Goal: Information Seeking & Learning: Learn about a topic

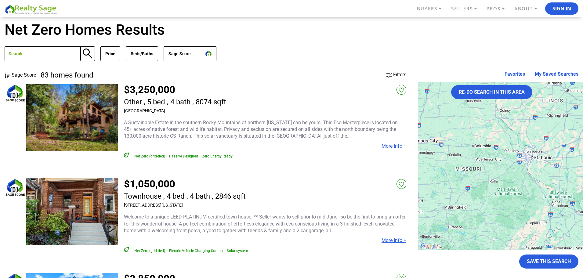
scroll to position [31, 0]
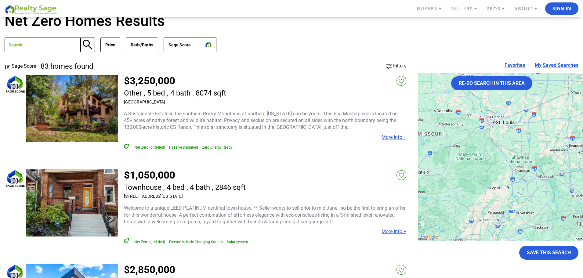
drag, startPoint x: 485, startPoint y: 204, endPoint x: 448, endPoint y: 174, distance: 47.9
click at [447, 177] on div at bounding box center [540, 157] width 244 height 168
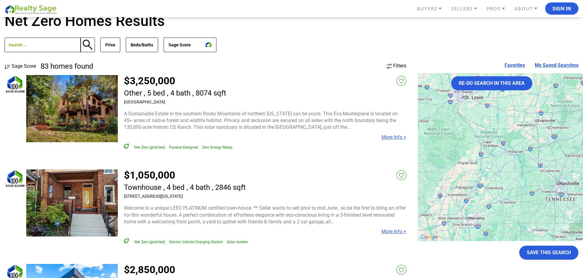
drag, startPoint x: 529, startPoint y: 175, endPoint x: 441, endPoint y: 92, distance: 121.5
click at [441, 92] on div at bounding box center [540, 157] width 244 height 168
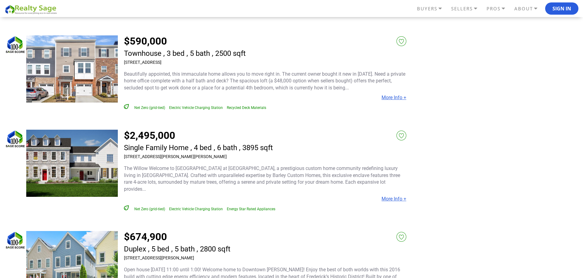
scroll to position [519, 0]
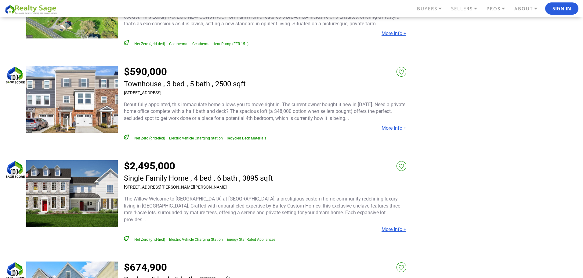
drag, startPoint x: 201, startPoint y: 87, endPoint x: 119, endPoint y: 87, distance: 81.8
click at [119, 87] on div "$590,000 1710 Primrose Way, Hanover, MD 21076 More Info +" at bounding box center [216, 103] width 380 height 75
drag, startPoint x: 202, startPoint y: 88, endPoint x: 123, endPoint y: 86, distance: 79.0
click at [123, 86] on div "$590,000 1710 Primrose Way, Hanover, MD 21076 More Info +" at bounding box center [216, 103] width 380 height 75
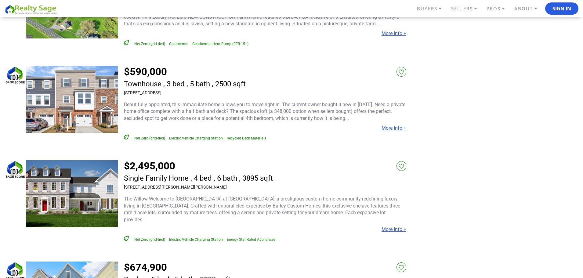
copy h3 "1710 Primrose Way, Hanover, MD 21076"
click at [81, 99] on img at bounding box center [72, 99] width 92 height 67
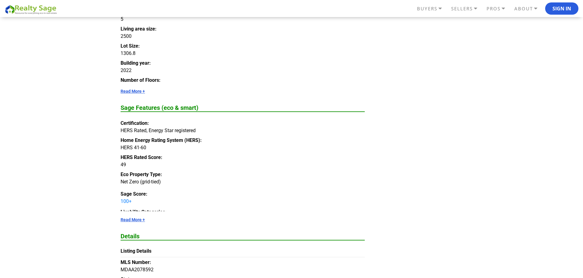
scroll to position [519, 0]
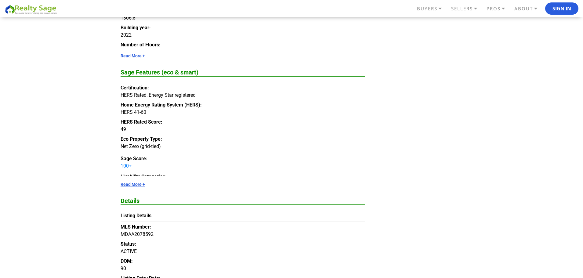
click at [138, 186] on link "Read More +" at bounding box center [243, 184] width 244 height 5
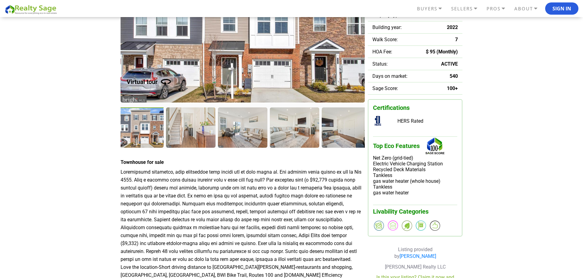
scroll to position [31, 0]
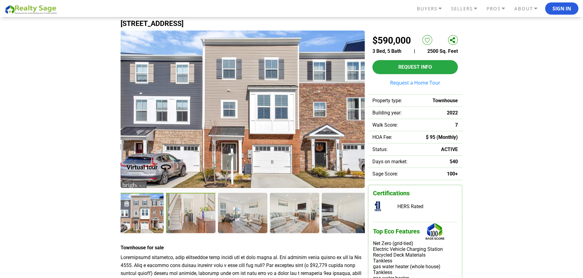
click at [190, 218] on div at bounding box center [191, 213] width 51 height 41
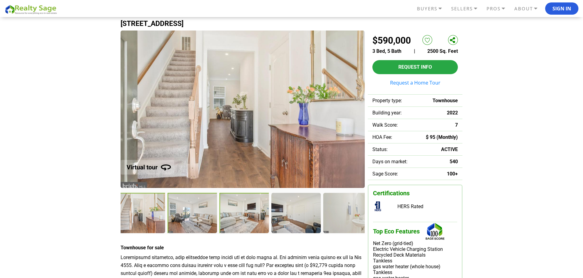
click at [244, 216] on div at bounding box center [244, 213] width 50 height 41
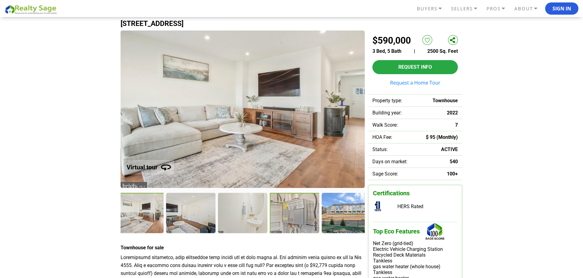
click at [290, 212] on div at bounding box center [295, 213] width 51 height 41
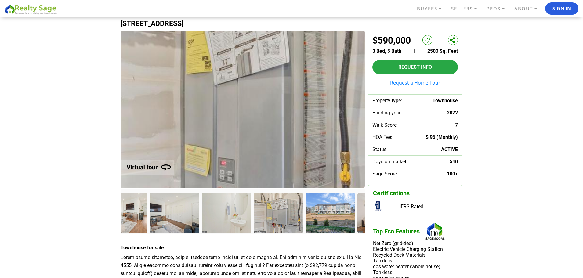
click at [254, 216] on div at bounding box center [279, 213] width 50 height 41
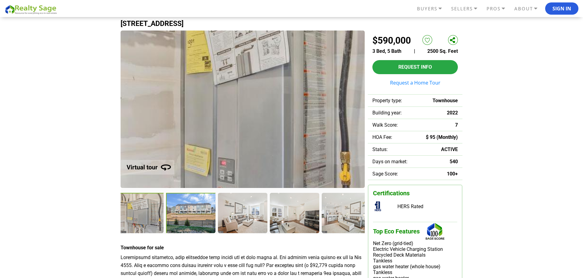
click at [176, 207] on div at bounding box center [191, 213] width 51 height 41
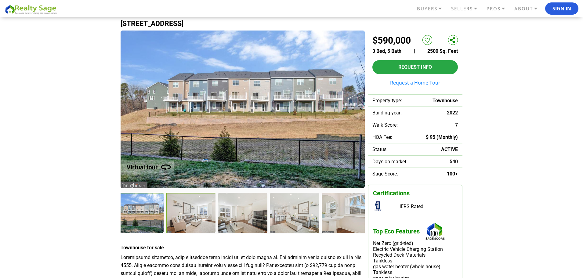
click at [202, 218] on div at bounding box center [191, 213] width 51 height 41
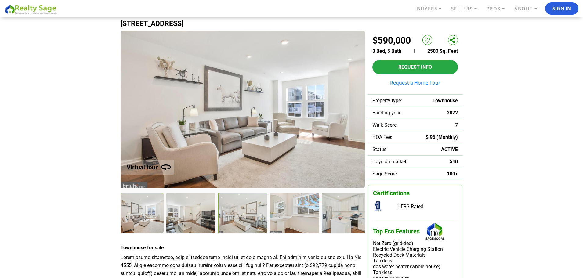
click at [225, 212] on div at bounding box center [243, 213] width 51 height 41
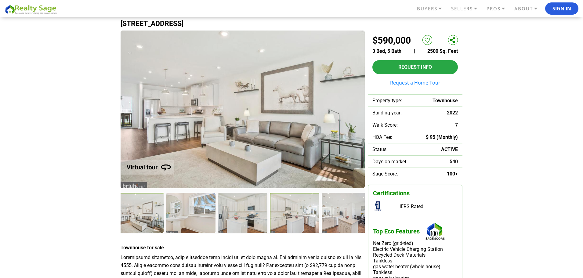
click at [292, 220] on div at bounding box center [295, 213] width 51 height 41
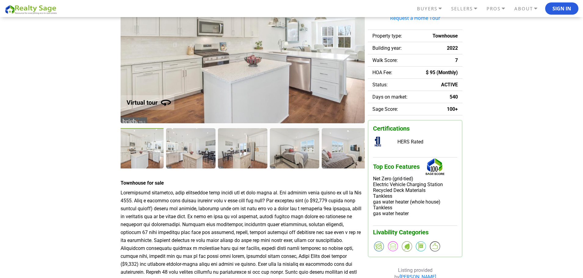
scroll to position [92, 0]
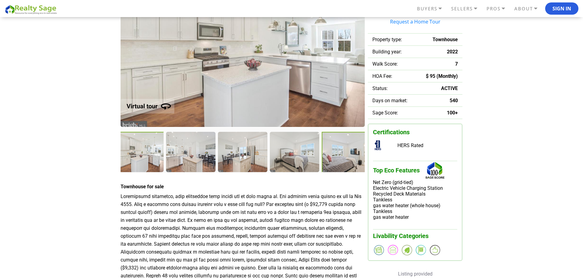
click at [352, 161] on div at bounding box center [347, 152] width 51 height 41
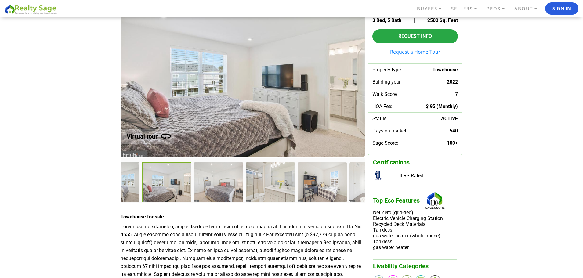
scroll to position [61, 0]
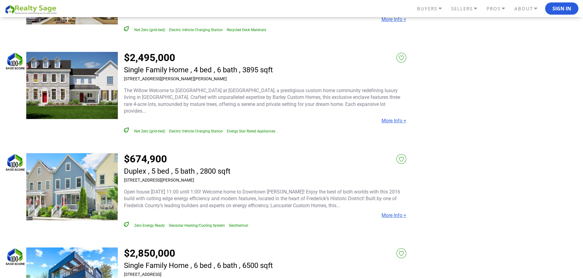
scroll to position [610, 0]
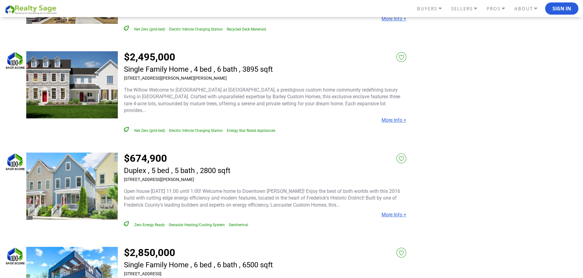
drag, startPoint x: 195, startPoint y: 168, endPoint x: 121, endPoint y: 167, distance: 73.8
click at [121, 167] on div "$674,900 [STREET_ADDRESS][PERSON_NAME] More Info + Zero Energy Ready" at bounding box center [216, 190] width 380 height 75
copy h3 "[STREET_ADDRESS][PERSON_NAME]"
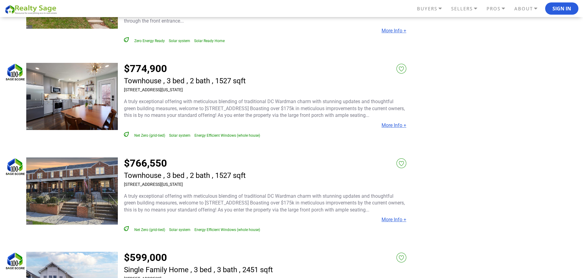
scroll to position [1586, 0]
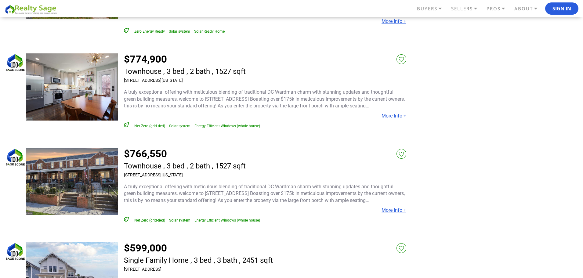
click at [88, 163] on img at bounding box center [72, 181] width 92 height 67
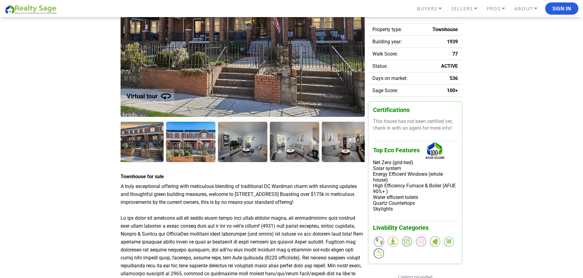
scroll to position [92, 0]
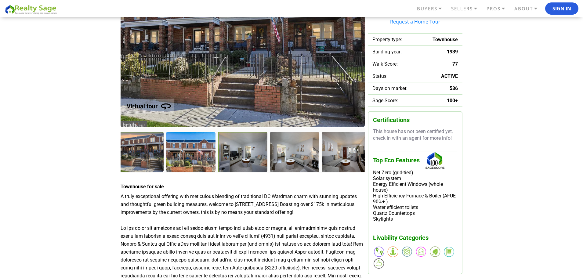
click at [235, 162] on div at bounding box center [243, 152] width 51 height 41
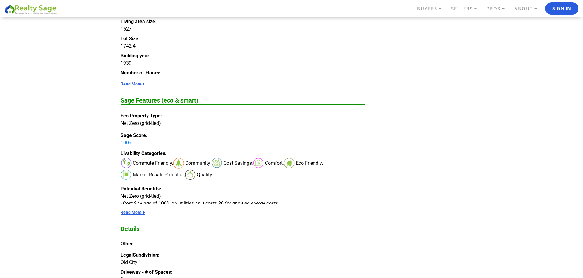
scroll to position [580, 0]
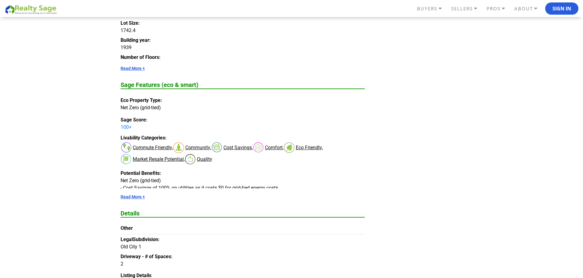
click at [122, 197] on link "Read More +" at bounding box center [243, 196] width 244 height 5
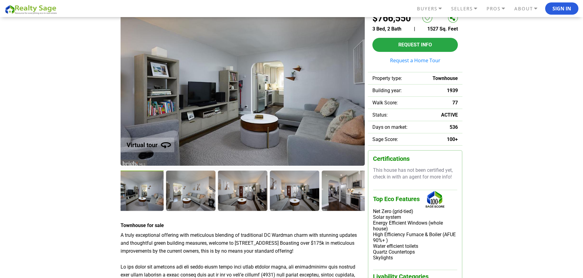
scroll to position [31, 0]
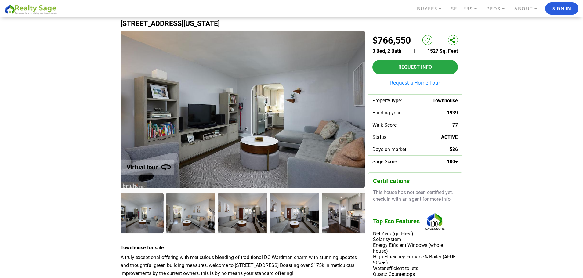
click at [279, 203] on div at bounding box center [295, 213] width 51 height 41
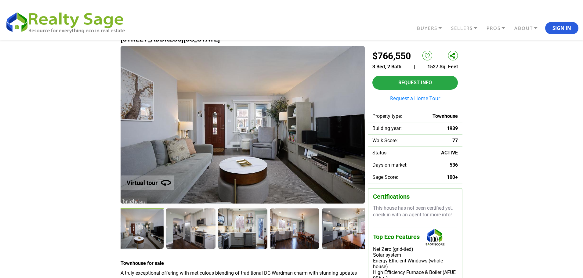
scroll to position [0, 0]
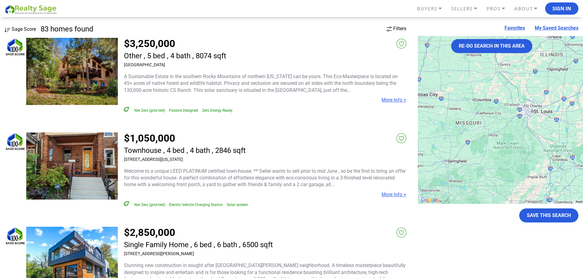
scroll to position [32, 0]
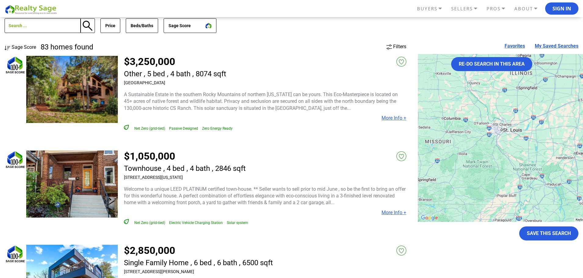
drag, startPoint x: 528, startPoint y: 135, endPoint x: 425, endPoint y: 142, distance: 103.1
click at [426, 142] on div at bounding box center [540, 138] width 244 height 168
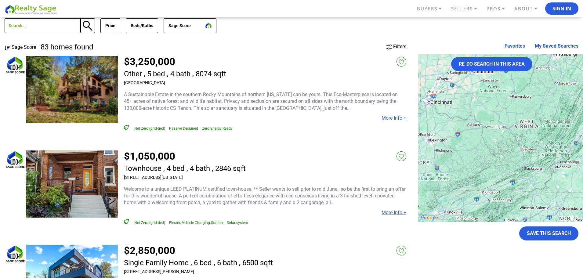
drag, startPoint x: 514, startPoint y: 136, endPoint x: 384, endPoint y: 112, distance: 132.8
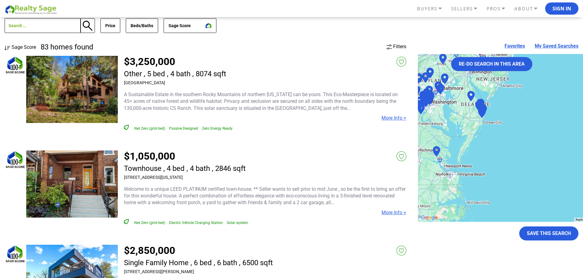
drag, startPoint x: 471, startPoint y: 118, endPoint x: 547, endPoint y: 185, distance: 101.0
click at [547, 185] on div at bounding box center [540, 138] width 244 height 168
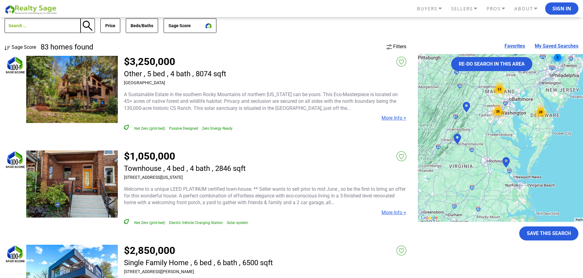
drag, startPoint x: 496, startPoint y: 160, endPoint x: 543, endPoint y: 138, distance: 52.0
click at [543, 138] on div "13 35 3 28" at bounding box center [540, 138] width 244 height 168
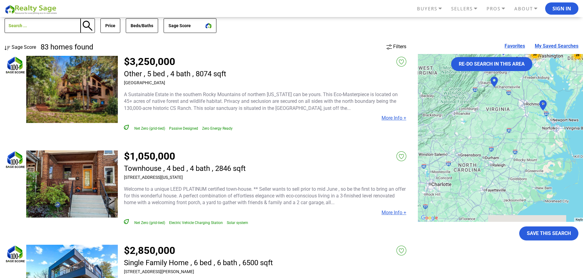
drag, startPoint x: 497, startPoint y: 171, endPoint x: 513, endPoint y: 119, distance: 53.9
click at [515, 118] on div "13 35 3 28" at bounding box center [540, 138] width 244 height 168
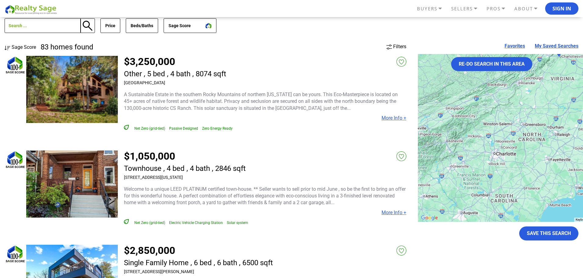
drag, startPoint x: 530, startPoint y: 147, endPoint x: 544, endPoint y: 141, distance: 15.8
click at [544, 141] on div "13 35 3 28" at bounding box center [540, 138] width 244 height 168
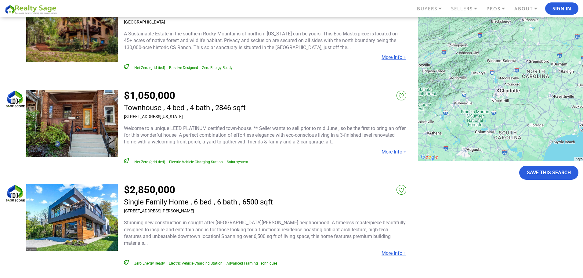
scroll to position [93, 0]
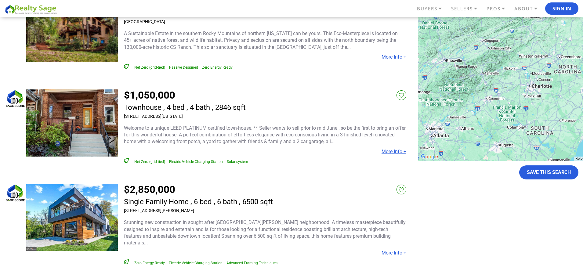
drag, startPoint x: 495, startPoint y: 119, endPoint x: 529, endPoint y: 114, distance: 34.4
click at [529, 114] on div "13 35 3 28" at bounding box center [540, 77] width 244 height 168
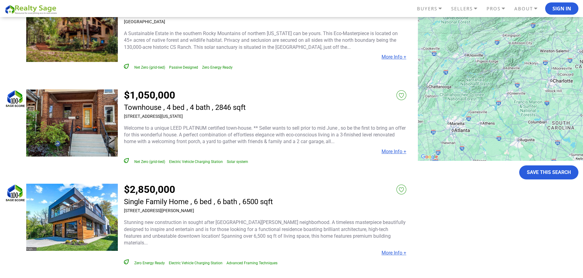
drag, startPoint x: 513, startPoint y: 104, endPoint x: 448, endPoint y: 151, distance: 81.1
click at [448, 151] on div "13 35 3 28" at bounding box center [540, 77] width 244 height 168
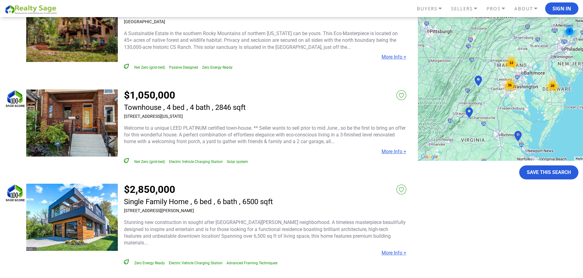
drag, startPoint x: 523, startPoint y: 66, endPoint x: 496, endPoint y: 121, distance: 61.1
click at [496, 121] on div "13 35 3 28" at bounding box center [540, 77] width 244 height 168
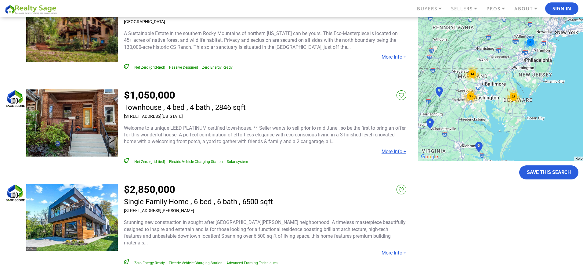
drag, startPoint x: 510, startPoint y: 86, endPoint x: 467, endPoint y: 97, distance: 43.9
click at [467, 97] on div "35" at bounding box center [470, 96] width 17 height 17
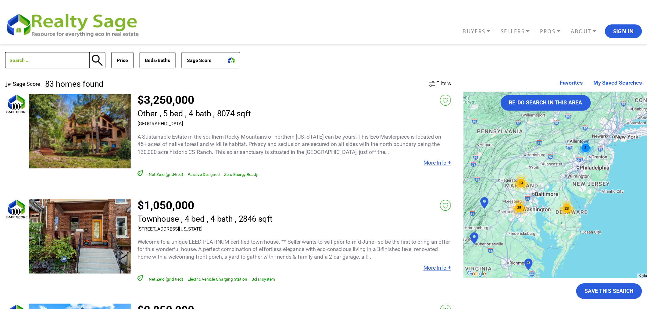
scroll to position [0, 0]
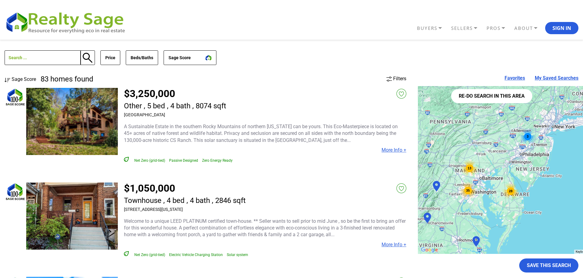
click at [494, 93] on button "Re-do search in this area" at bounding box center [491, 96] width 81 height 14
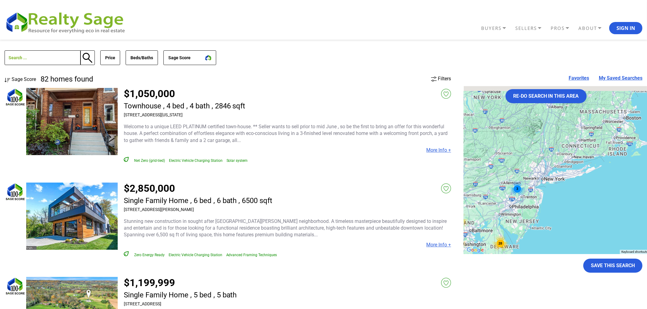
drag, startPoint x: 580, startPoint y: 150, endPoint x: 522, endPoint y: 203, distance: 78.2
click at [522, 203] on div "13 35 3 28" at bounding box center [586, 170] width 244 height 168
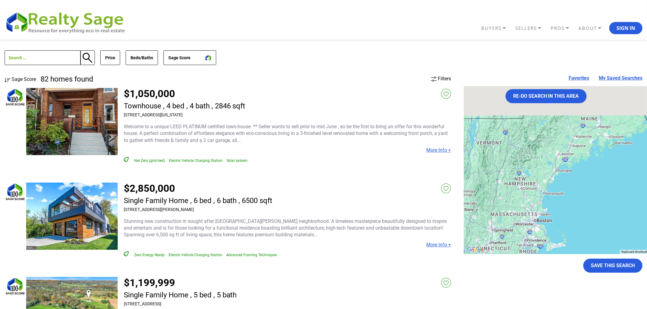
drag, startPoint x: 555, startPoint y: 161, endPoint x: 543, endPoint y: 202, distance: 42.1
click at [543, 202] on div "13 35 3 28" at bounding box center [586, 170] width 244 height 168
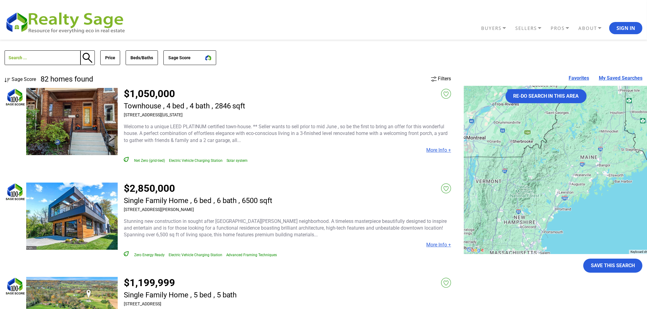
drag, startPoint x: 584, startPoint y: 140, endPoint x: 593, endPoint y: 124, distance: 18.2
click at [582, 113] on div "13 35 3 28" at bounding box center [586, 170] width 244 height 168
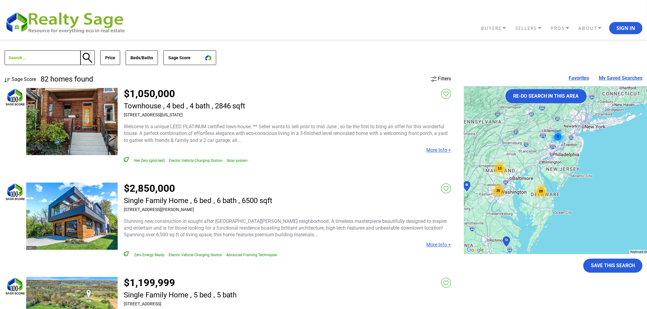
drag, startPoint x: 530, startPoint y: 189, endPoint x: 575, endPoint y: 139, distance: 67.2
click at [575, 139] on div "13 35 3 28" at bounding box center [586, 170] width 244 height 168
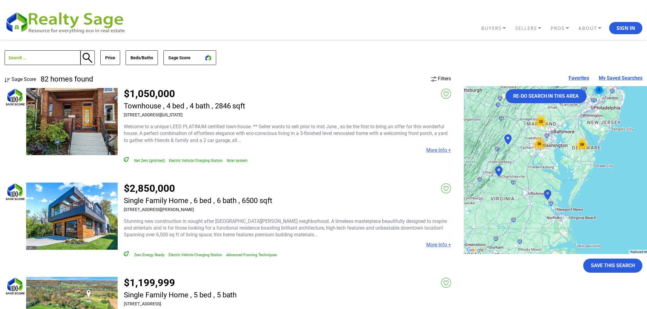
click at [540, 145] on div "35" at bounding box center [539, 143] width 17 height 17
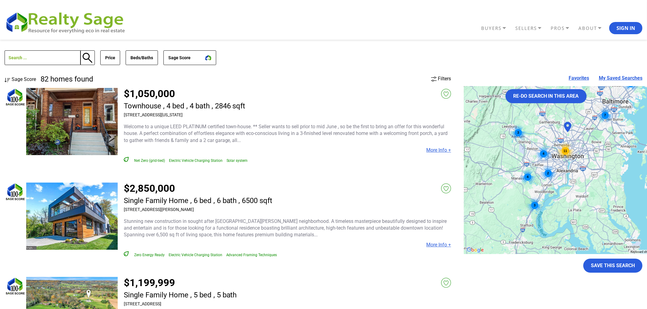
drag, startPoint x: 588, startPoint y: 168, endPoint x: 567, endPoint y: 159, distance: 23.2
click at [567, 159] on div "11" at bounding box center [565, 150] width 17 height 17
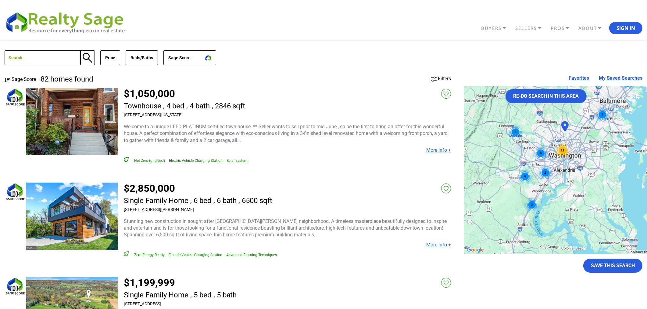
click at [565, 143] on div "11" at bounding box center [562, 150] width 17 height 17
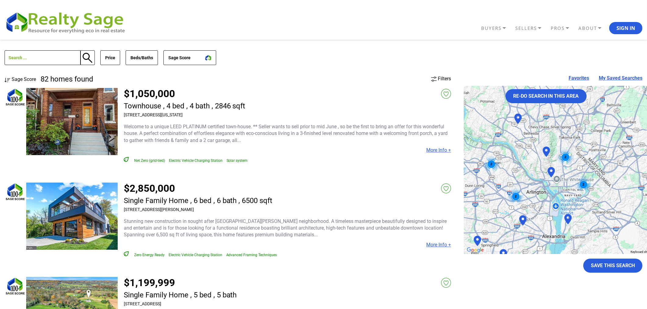
drag, startPoint x: 603, startPoint y: 157, endPoint x: 556, endPoint y: 164, distance: 47.2
click at [558, 164] on div "2" at bounding box center [566, 157] width 16 height 16
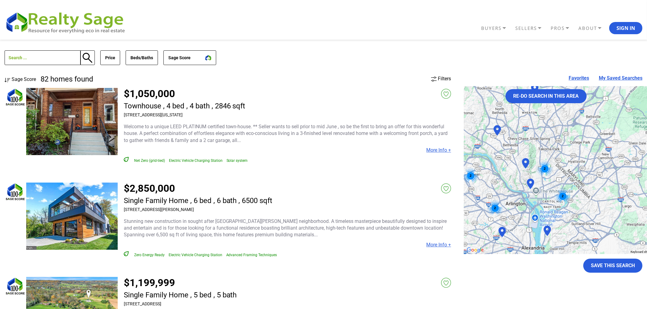
drag, startPoint x: 586, startPoint y: 138, endPoint x: 574, endPoint y: 148, distance: 16.1
click at [574, 148] on div "2 2 2 2 2" at bounding box center [586, 170] width 244 height 168
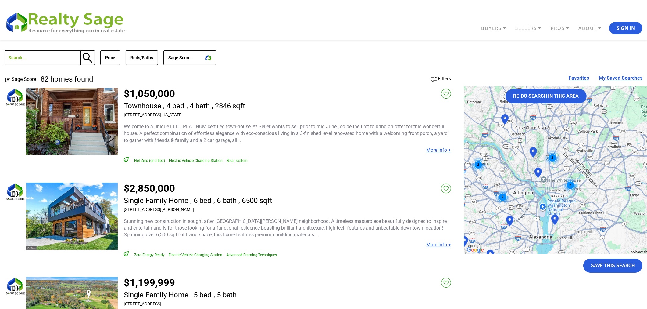
drag, startPoint x: 556, startPoint y: 153, endPoint x: 567, endPoint y: 136, distance: 19.2
click at [567, 136] on div "2 2 2 2 2 3" at bounding box center [586, 170] width 244 height 168
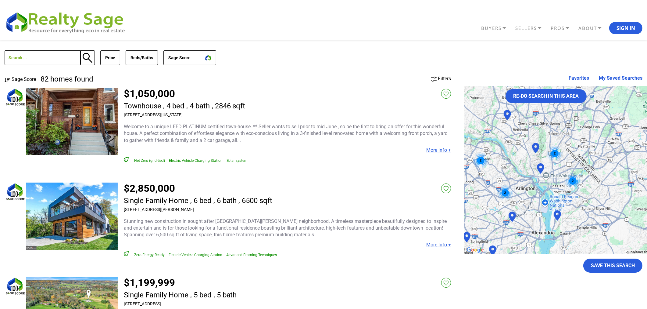
click at [535, 148] on img at bounding box center [536, 147] width 12 height 15
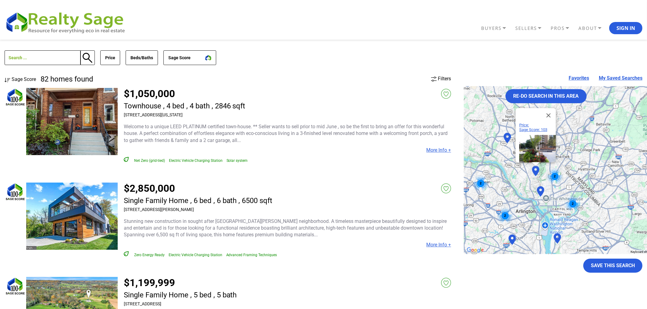
click at [556, 177] on div "2" at bounding box center [555, 176] width 16 height 16
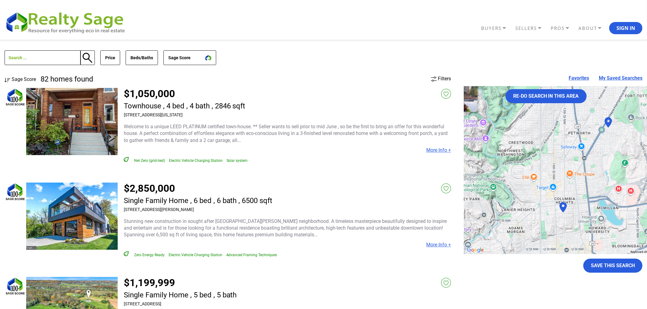
click at [566, 207] on img at bounding box center [563, 207] width 12 height 15
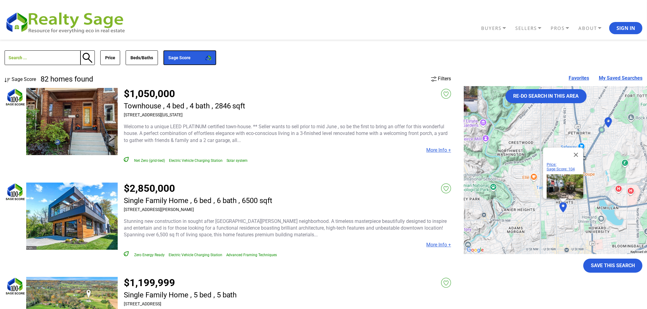
click at [202, 62] on button "Sage Score" at bounding box center [190, 57] width 53 height 15
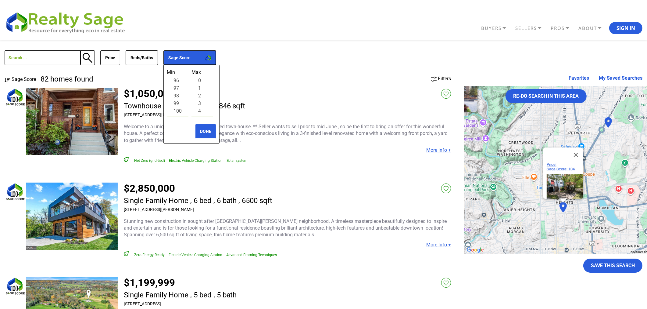
scroll to position [761, 0]
select select "100"
click at [176, 113] on option "100" at bounding box center [178, 111] width 14 height 8
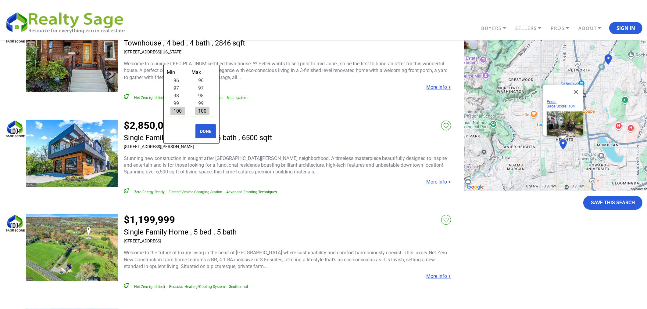
scroll to position [135, 0]
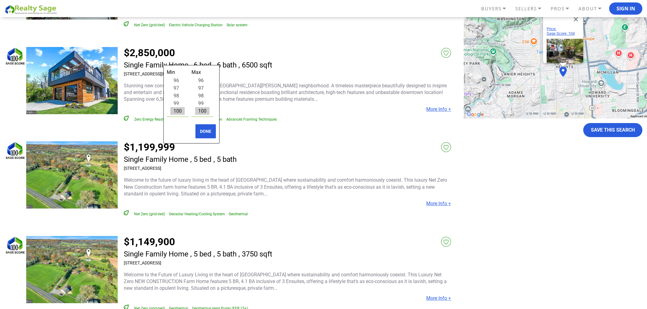
click at [209, 113] on option "100" at bounding box center [202, 111] width 14 height 8
click at [208, 129] on button "DONE" at bounding box center [205, 131] width 21 height 15
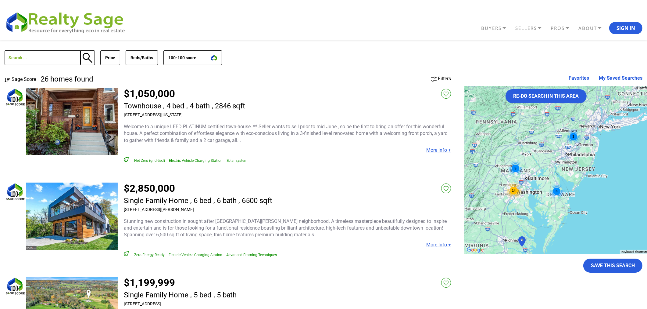
click at [54, 25] on img at bounding box center [68, 22] width 127 height 24
click at [514, 30] on link "ABOUT" at bounding box center [497, 28] width 34 height 11
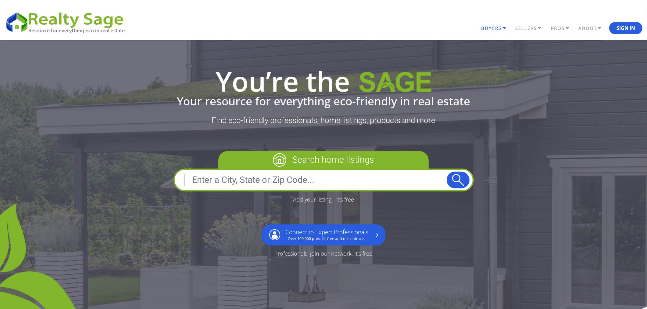
click at [499, 26] on link "BUYERS" at bounding box center [497, 28] width 34 height 11
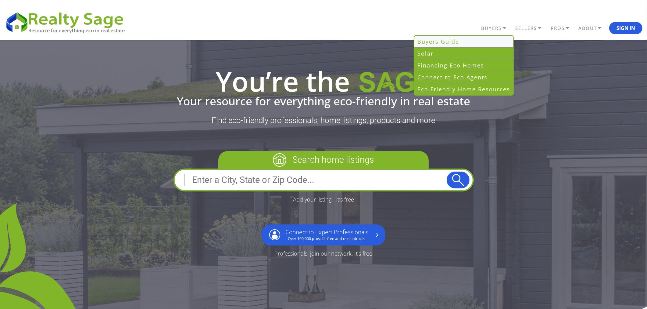
click at [462, 38] on link "Buyers Guide" at bounding box center [464, 42] width 99 height 12
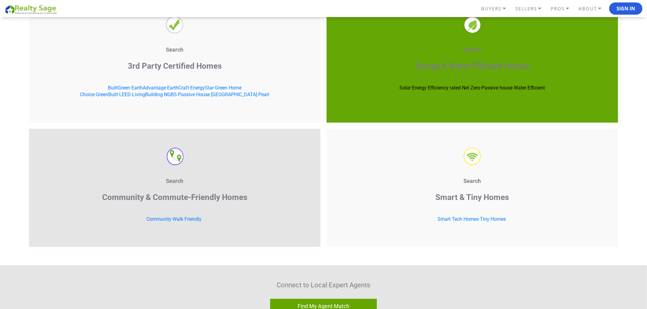
scroll to position [1186, 0]
